Goal: Transaction & Acquisition: Purchase product/service

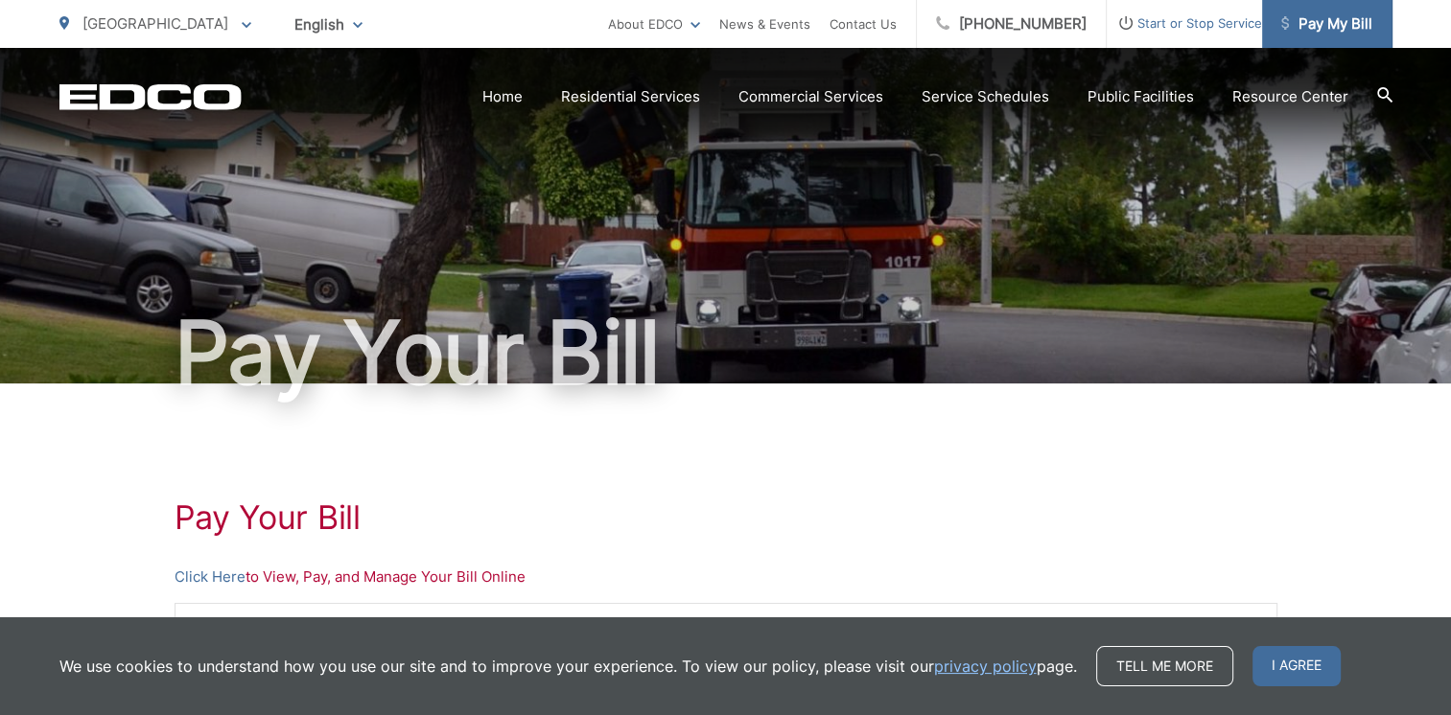
click at [1327, 28] on span "Pay My Bill" at bounding box center [1326, 23] width 91 height 23
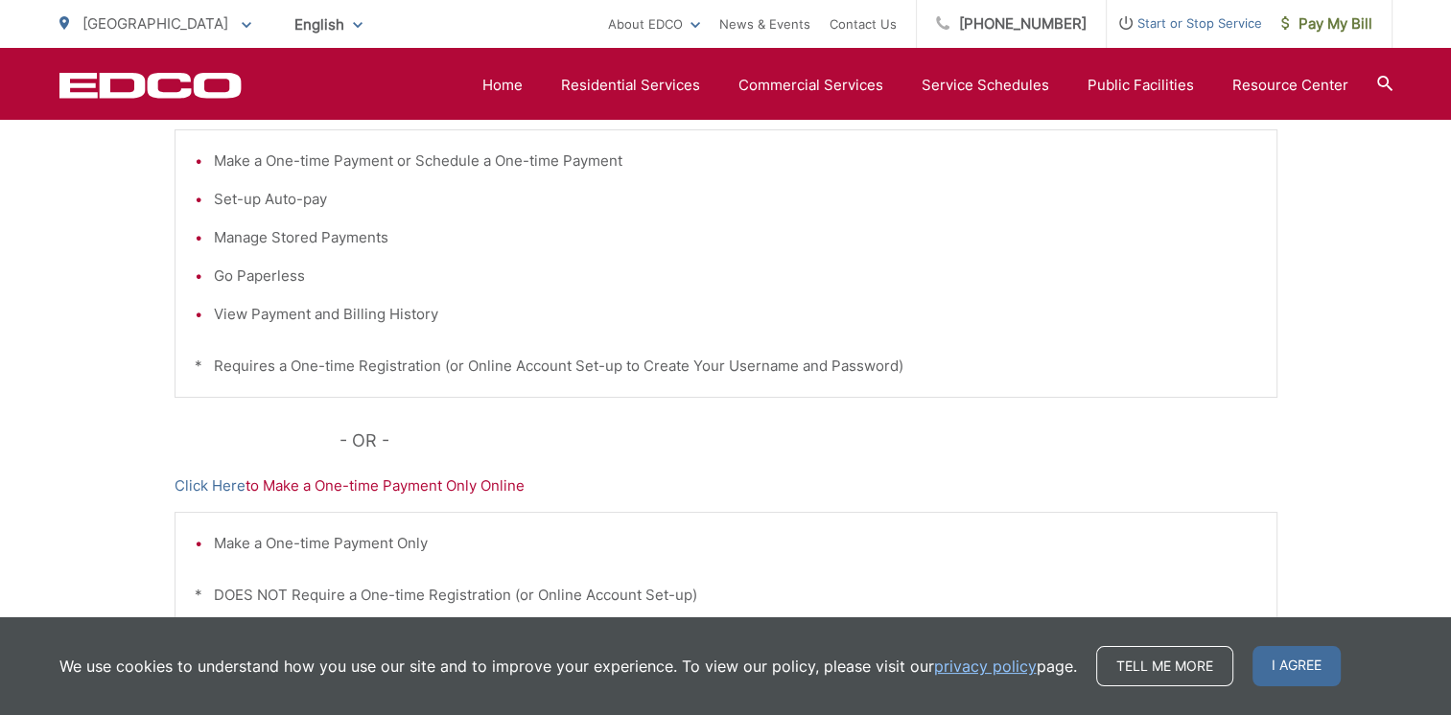
scroll to position [647, 0]
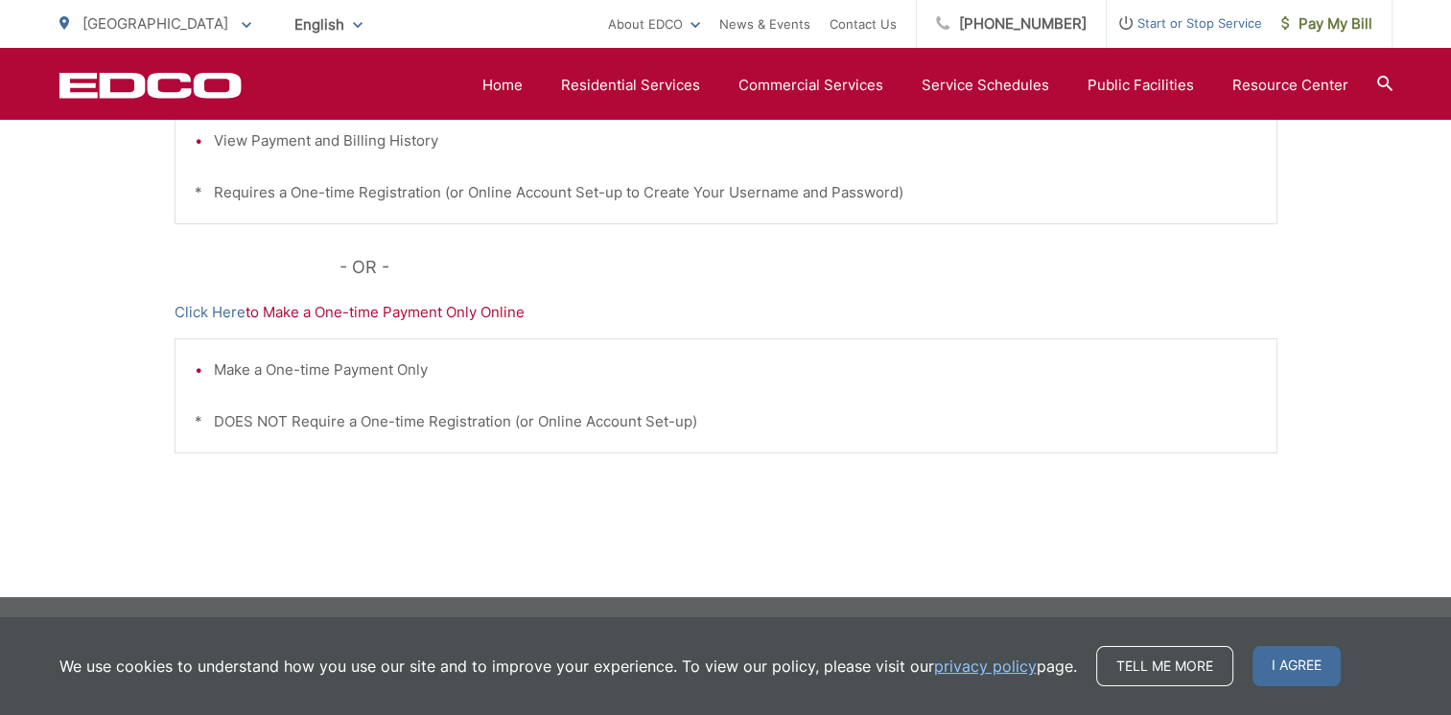
click at [301, 312] on p "Click Here to Make a One-time Payment Only Online" at bounding box center [725, 312] width 1103 height 23
click at [213, 308] on link "Click Here" at bounding box center [209, 312] width 71 height 23
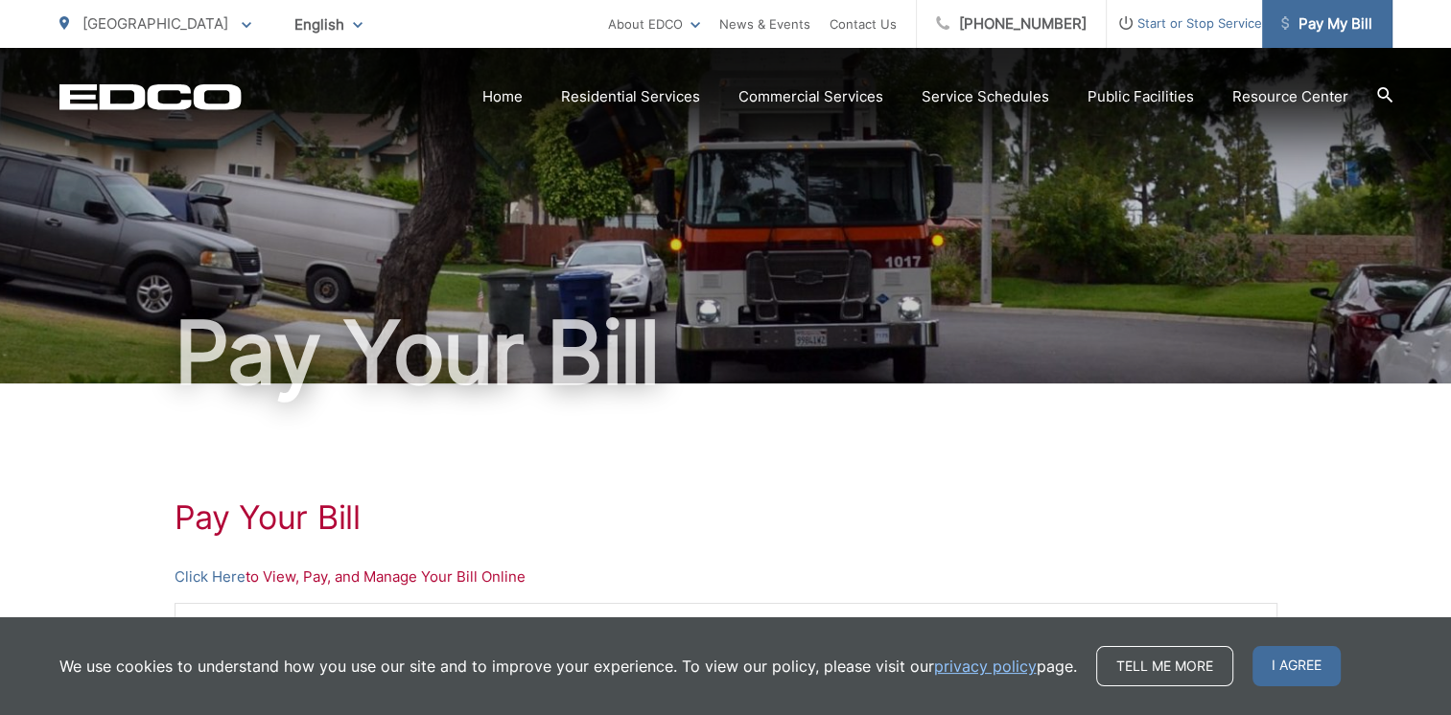
click at [1313, 25] on span "Pay My Bill" at bounding box center [1326, 23] width 91 height 23
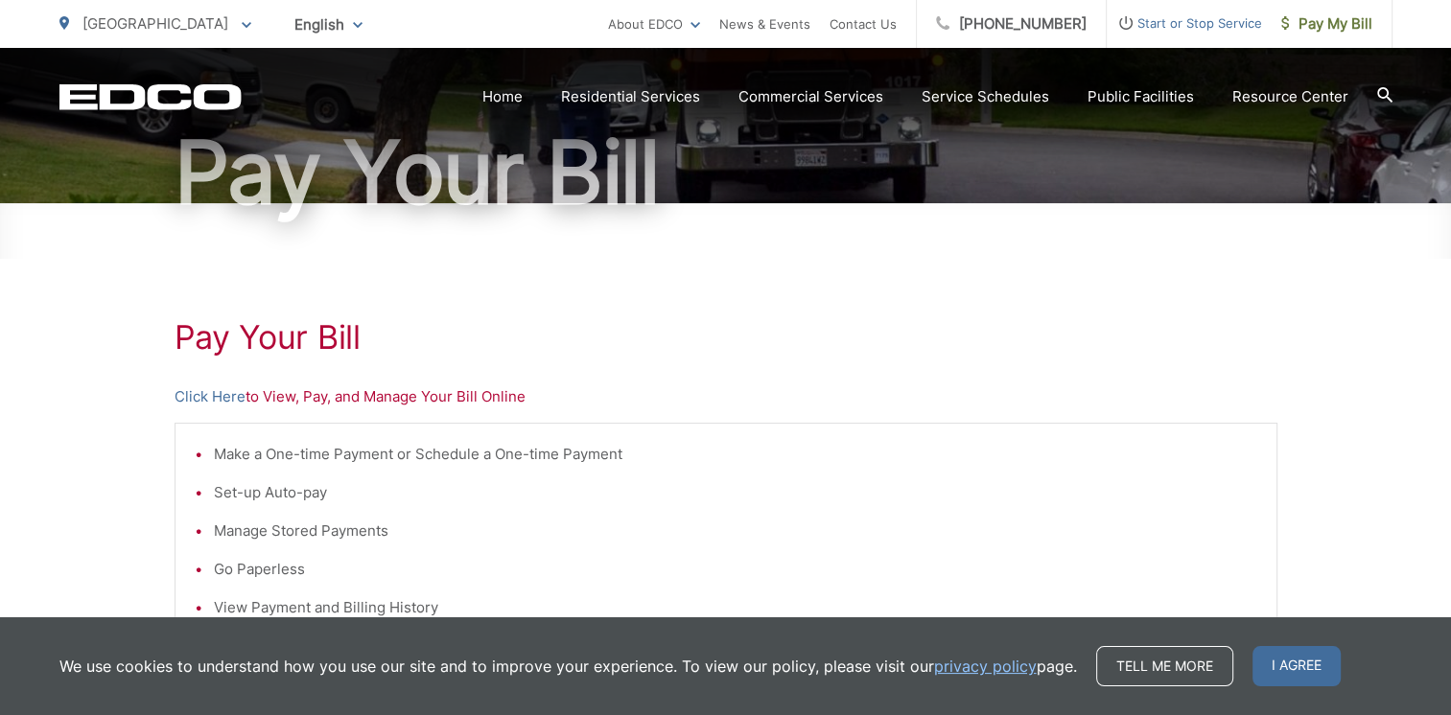
scroll to position [384, 0]
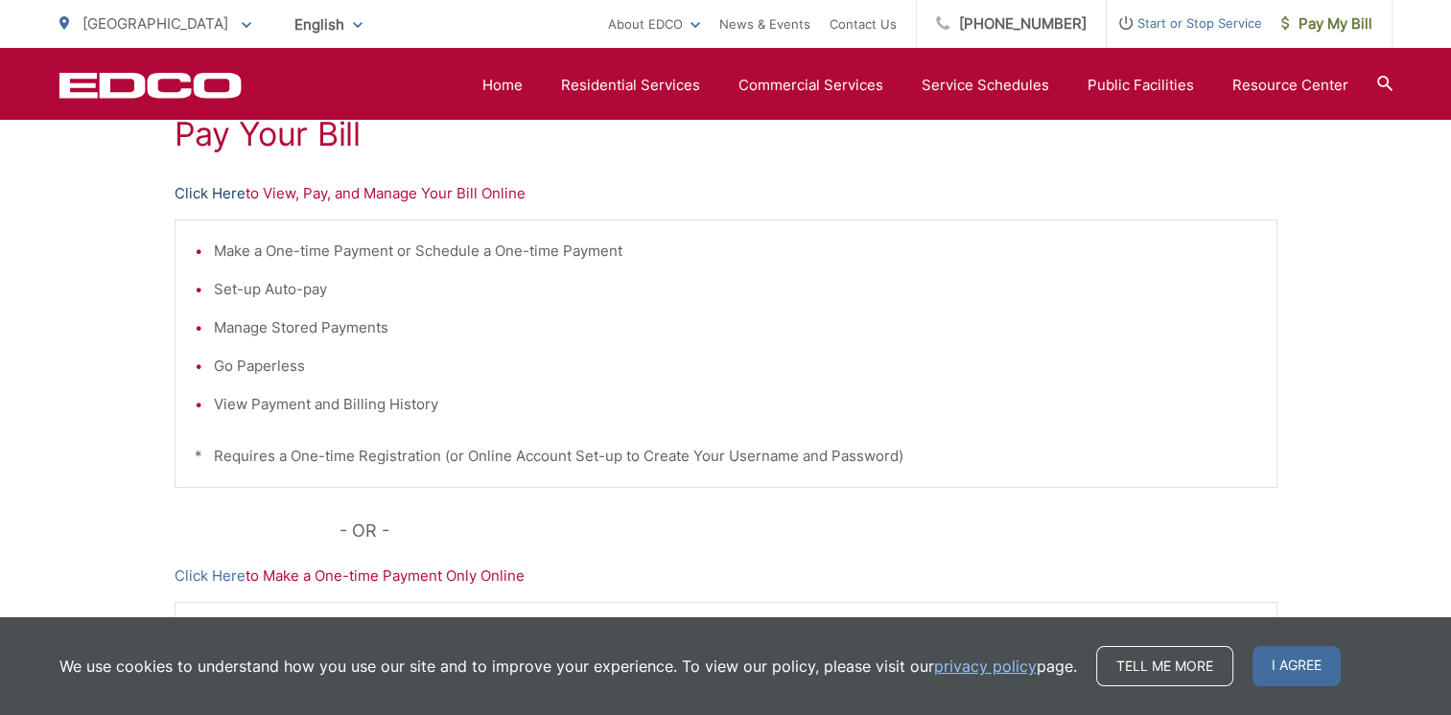
drag, startPoint x: 457, startPoint y: 226, endPoint x: 232, endPoint y: 196, distance: 227.4
click at [232, 196] on link "Click Here" at bounding box center [209, 193] width 71 height 23
